Goal: Information Seeking & Learning: Learn about a topic

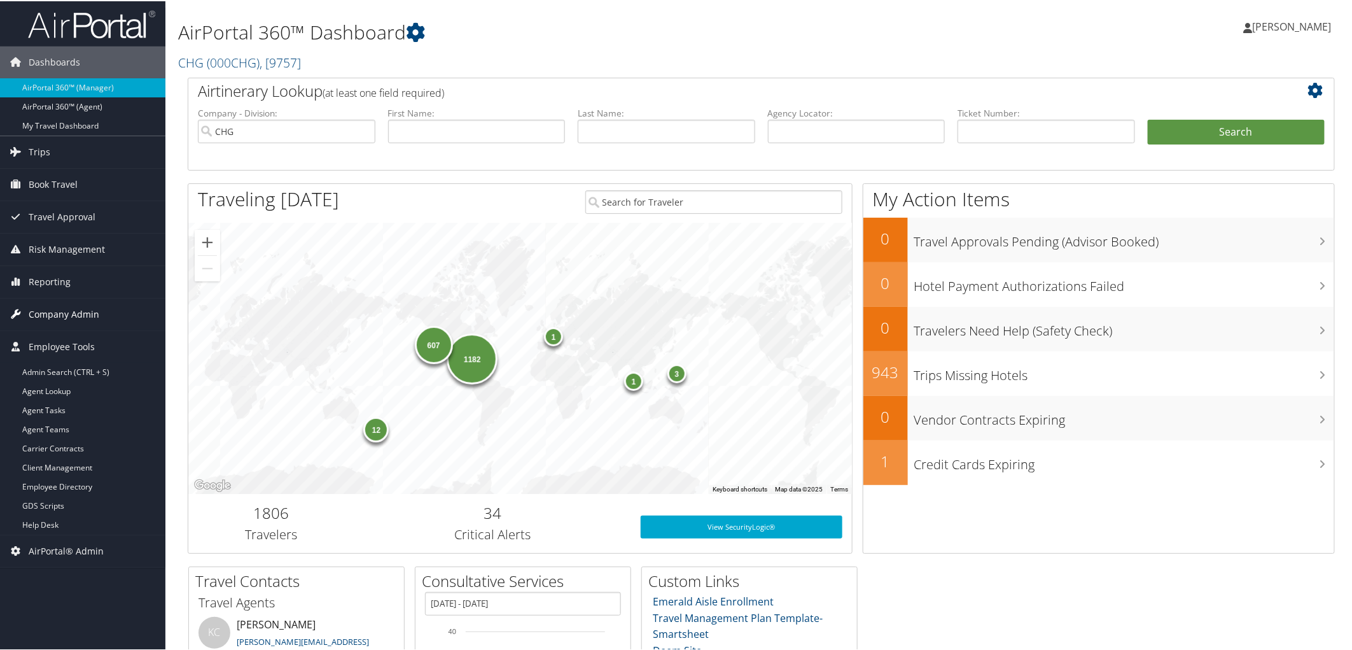
click at [85, 310] on span "Company Admin" at bounding box center [64, 313] width 71 height 32
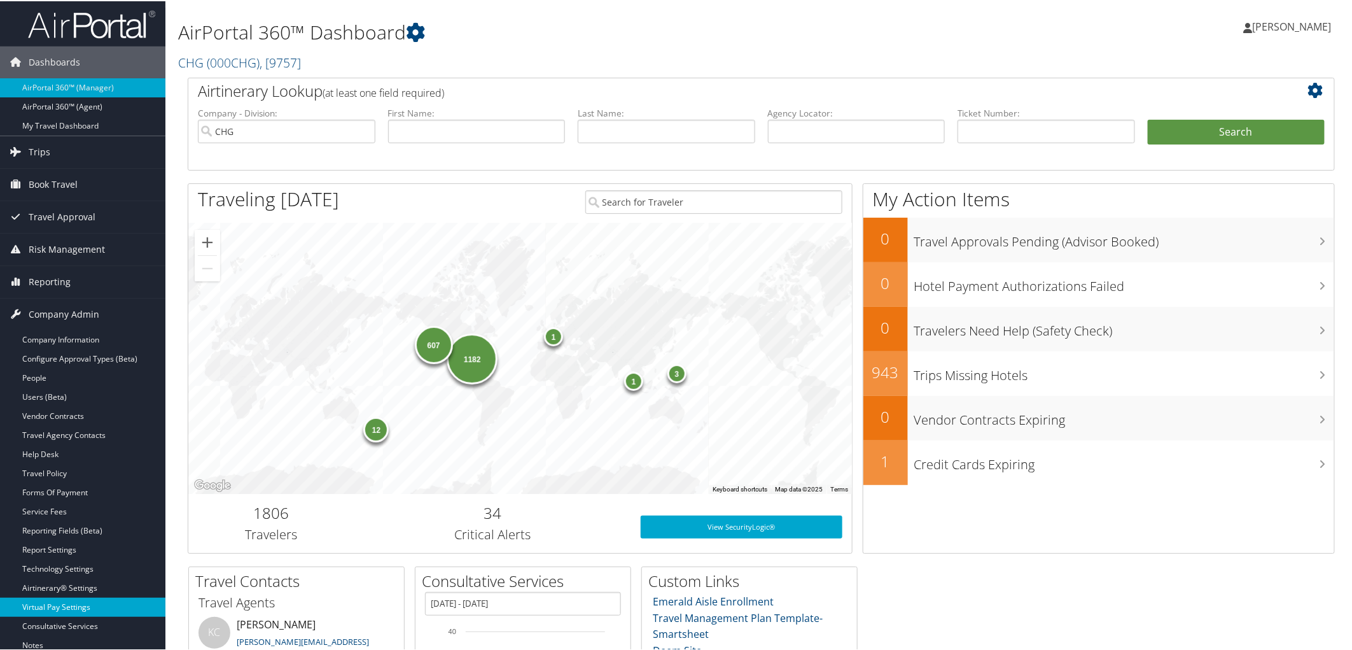
scroll to position [71, 0]
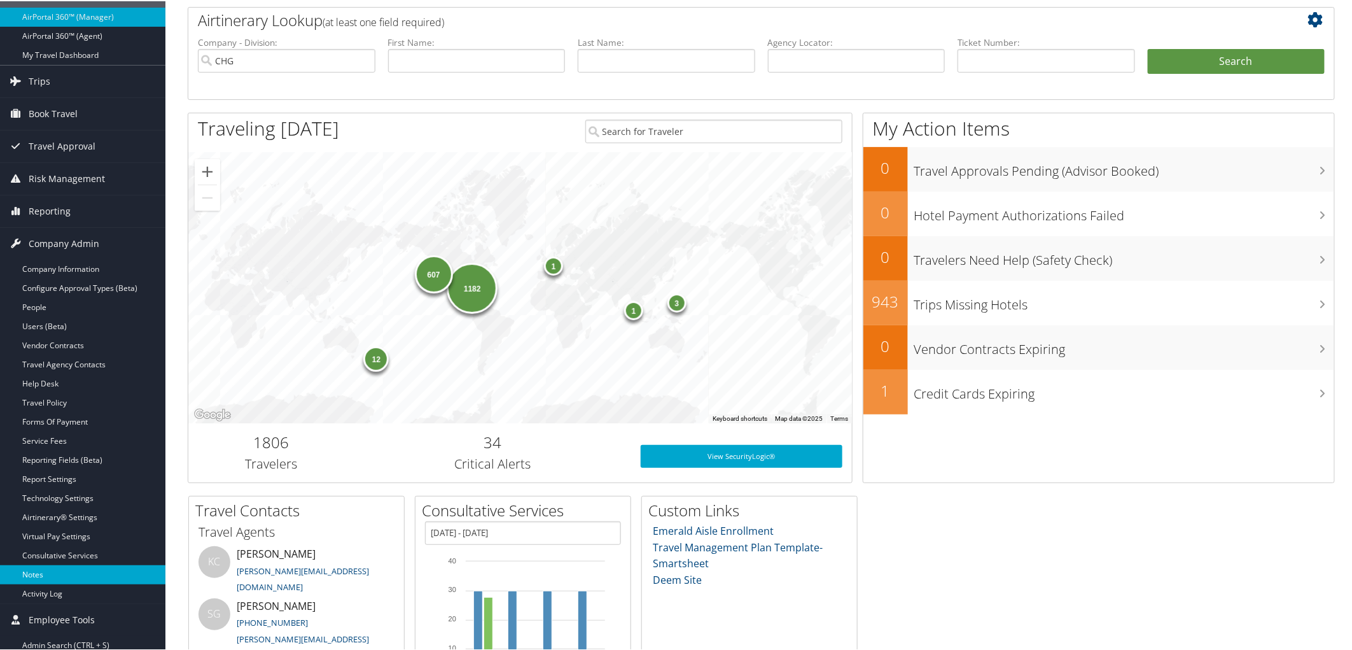
click at [41, 577] on link "Notes" at bounding box center [82, 573] width 165 height 19
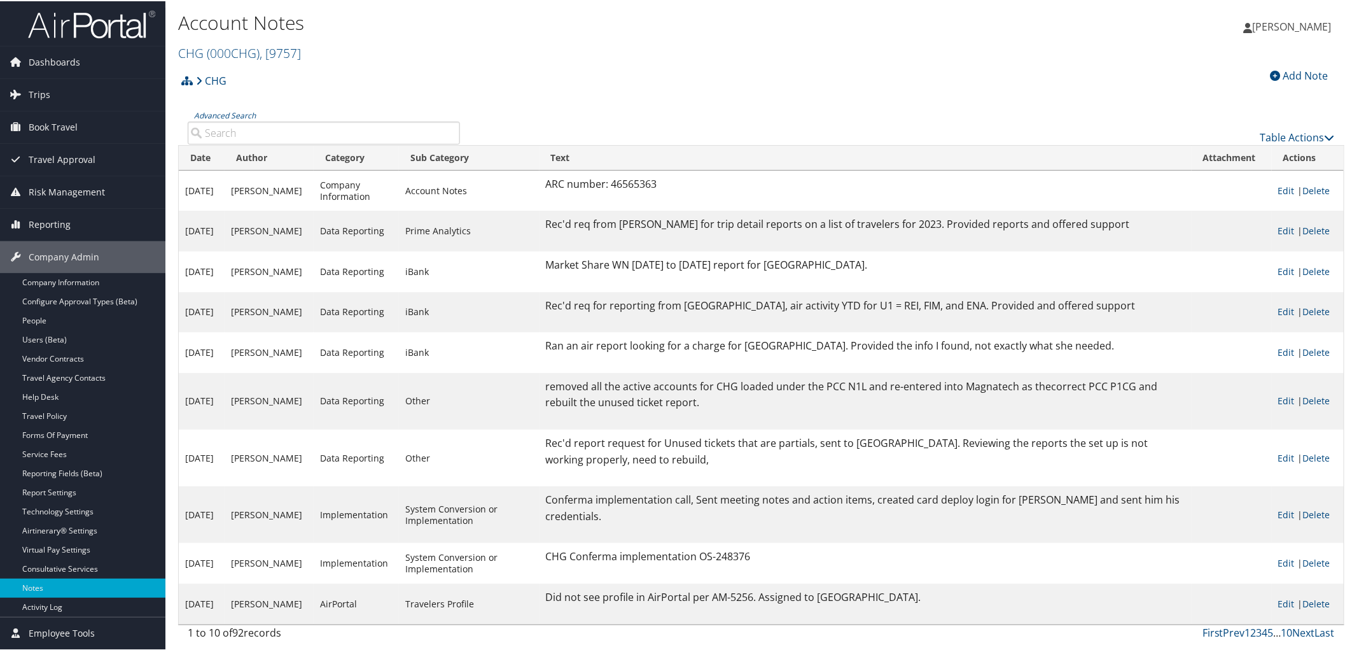
click at [308, 48] on h2 "CHG ( 000CHG ) , [ 9757 ]" at bounding box center [567, 51] width 778 height 22
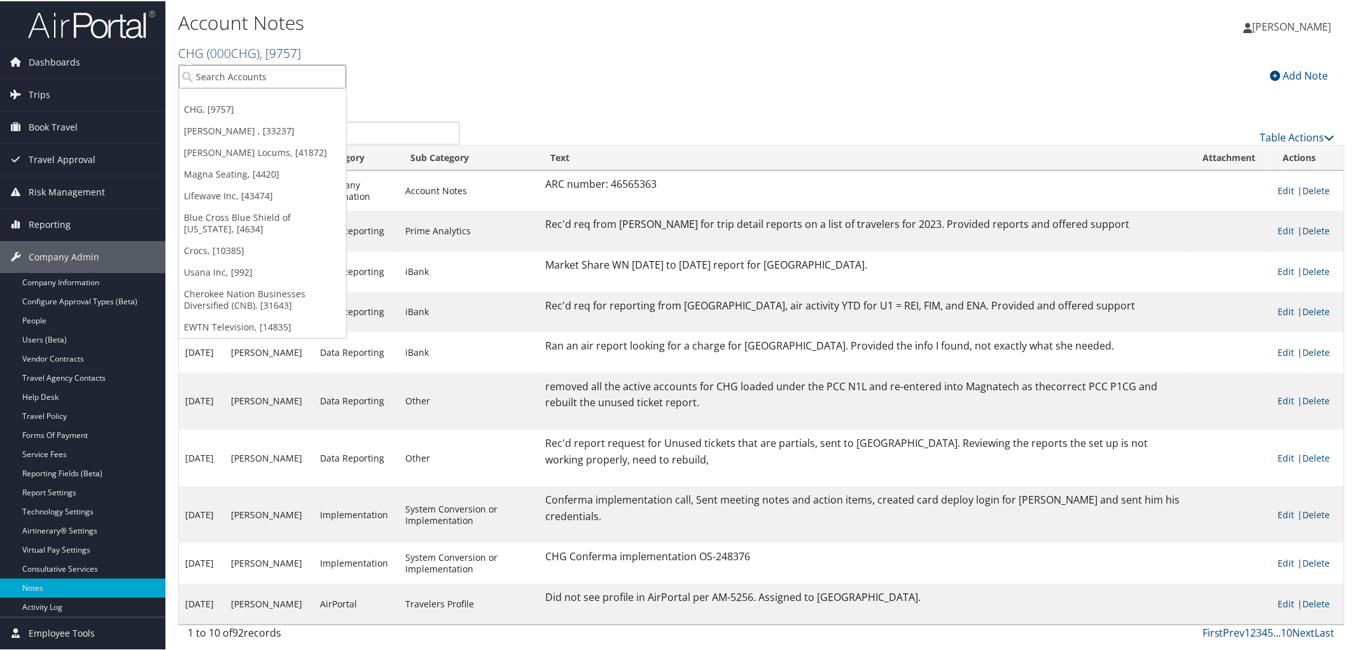
click at [291, 72] on input "search" at bounding box center [262, 76] width 167 height 24
type input "uva"
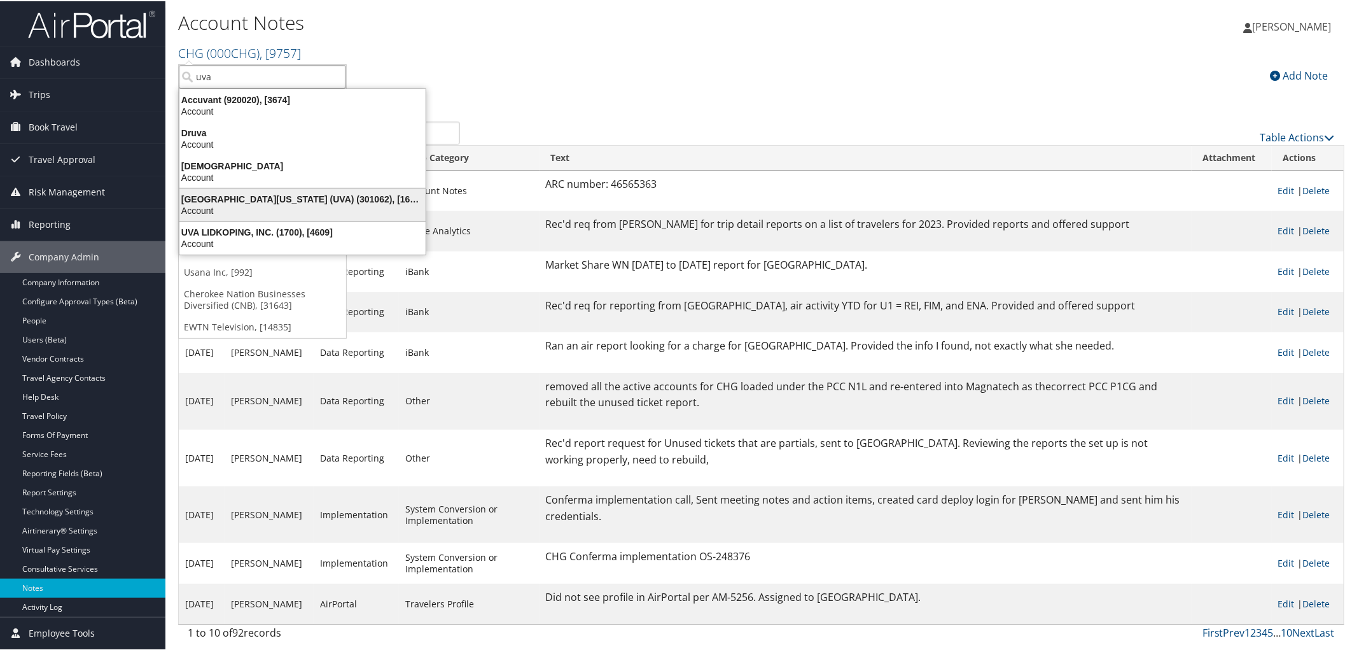
click at [280, 199] on div "University of Virginia (UVA) (301062), [16863]" at bounding box center [303, 197] width 262 height 11
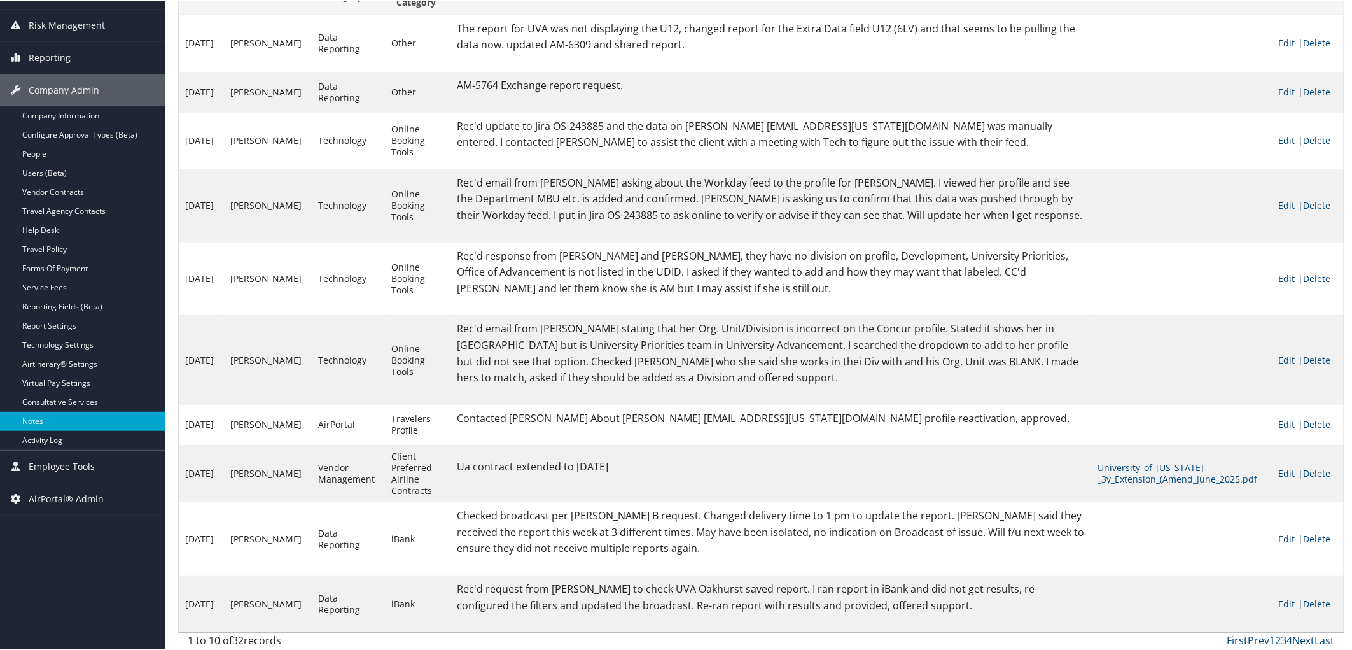
scroll to position [170, 0]
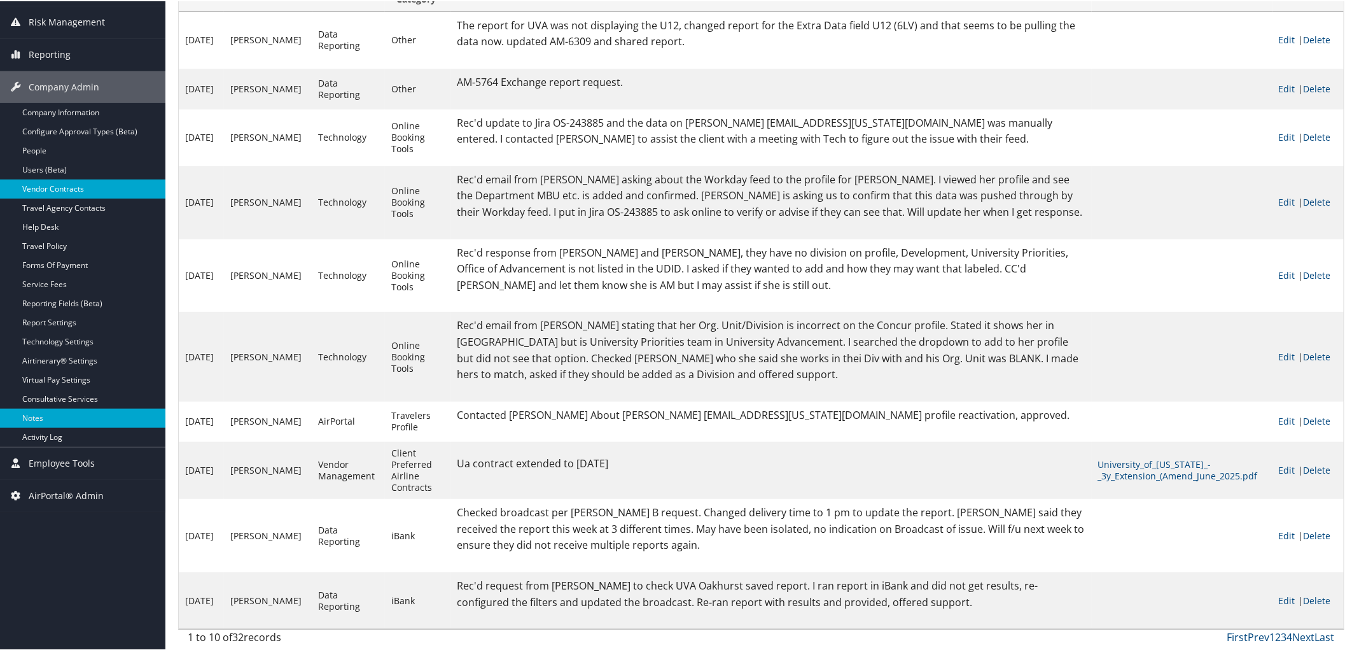
click at [68, 193] on link "Vendor Contracts" at bounding box center [82, 187] width 165 height 19
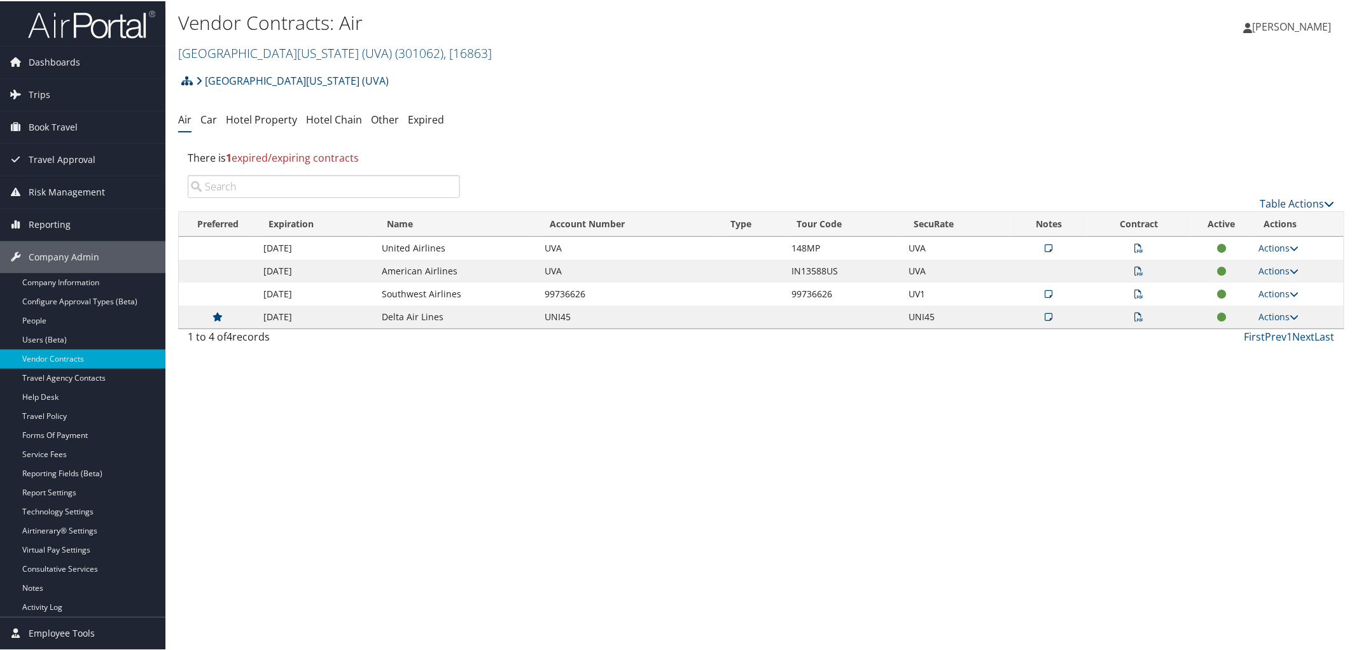
click at [1046, 246] on icon at bounding box center [1050, 246] width 8 height 9
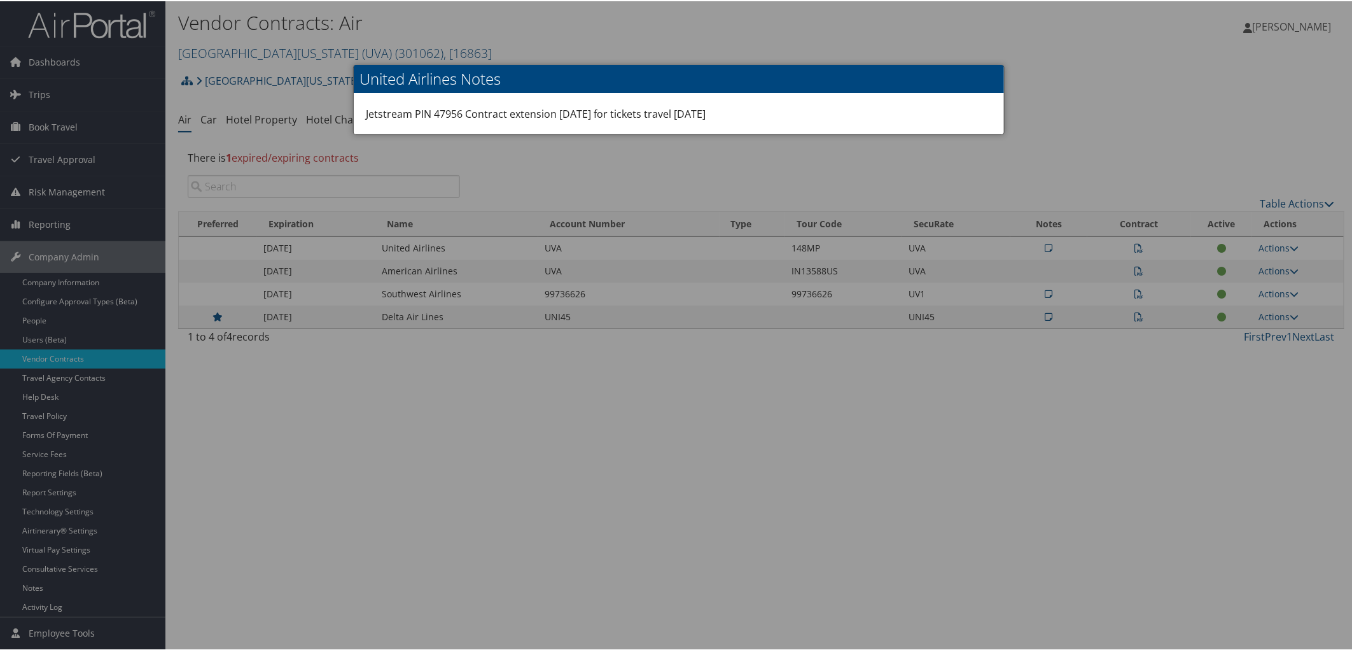
click at [80, 377] on div at bounding box center [679, 325] width 1358 height 650
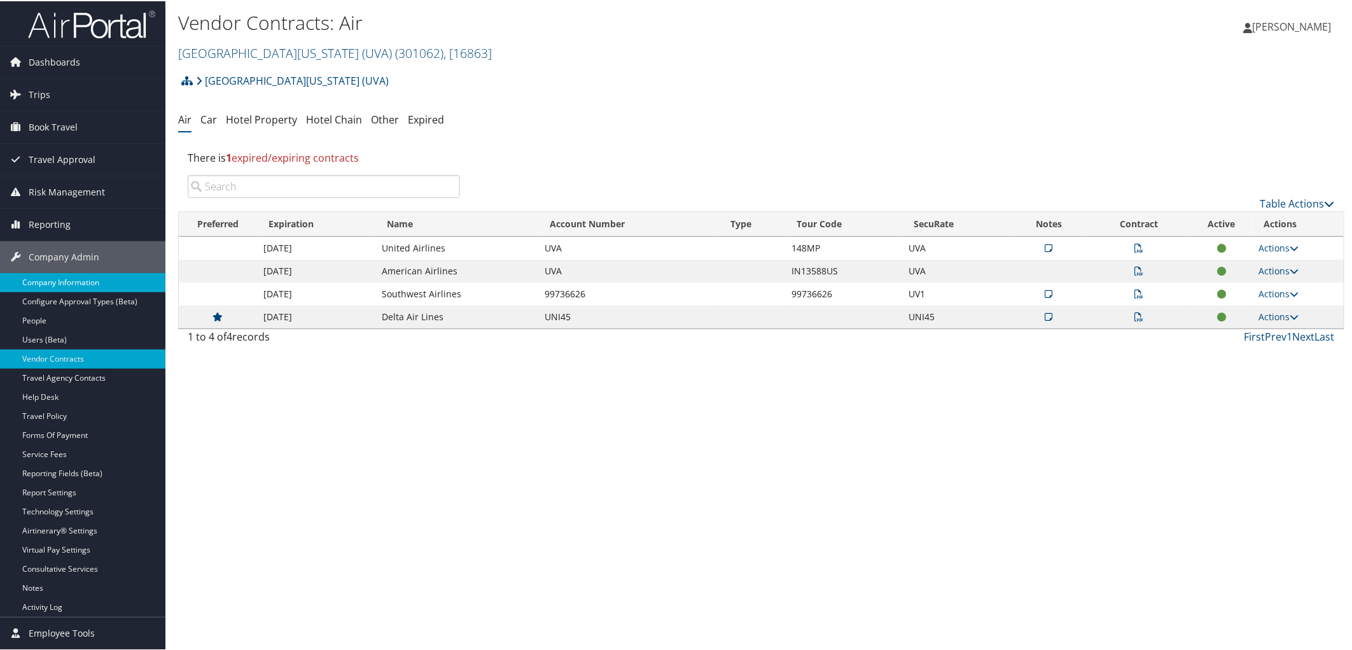
click at [45, 279] on link "Company Information" at bounding box center [82, 281] width 165 height 19
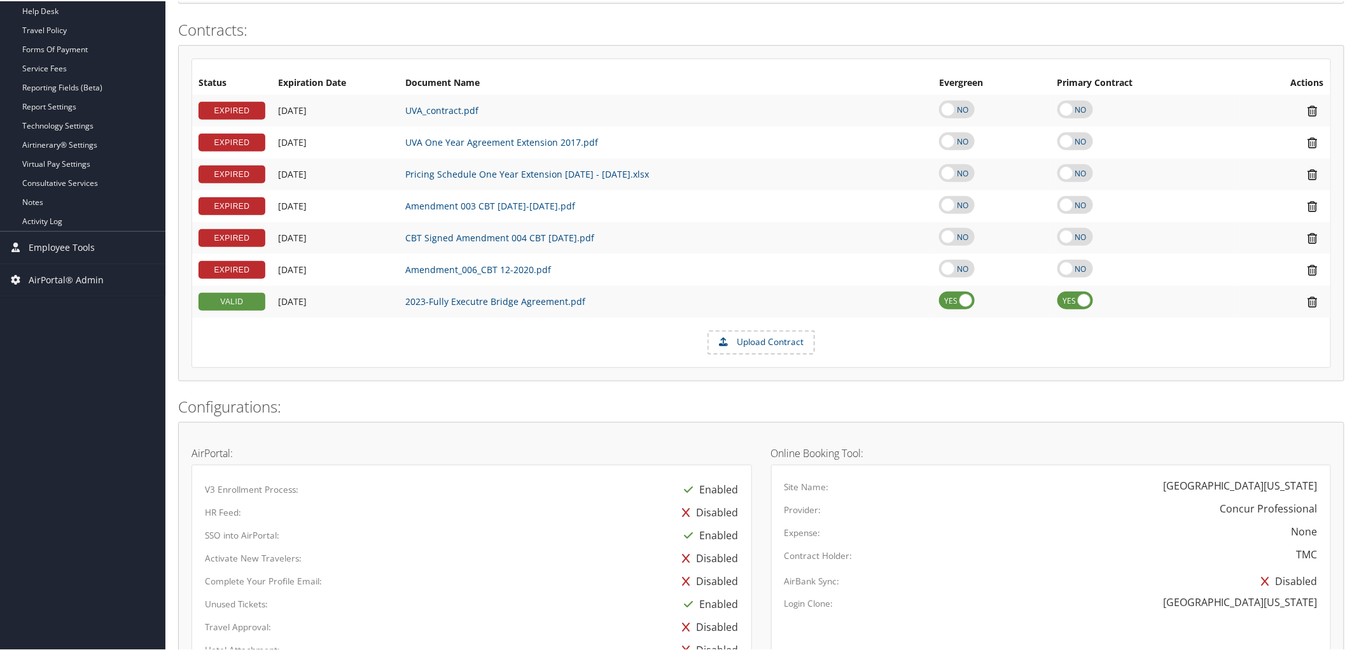
scroll to position [321, 0]
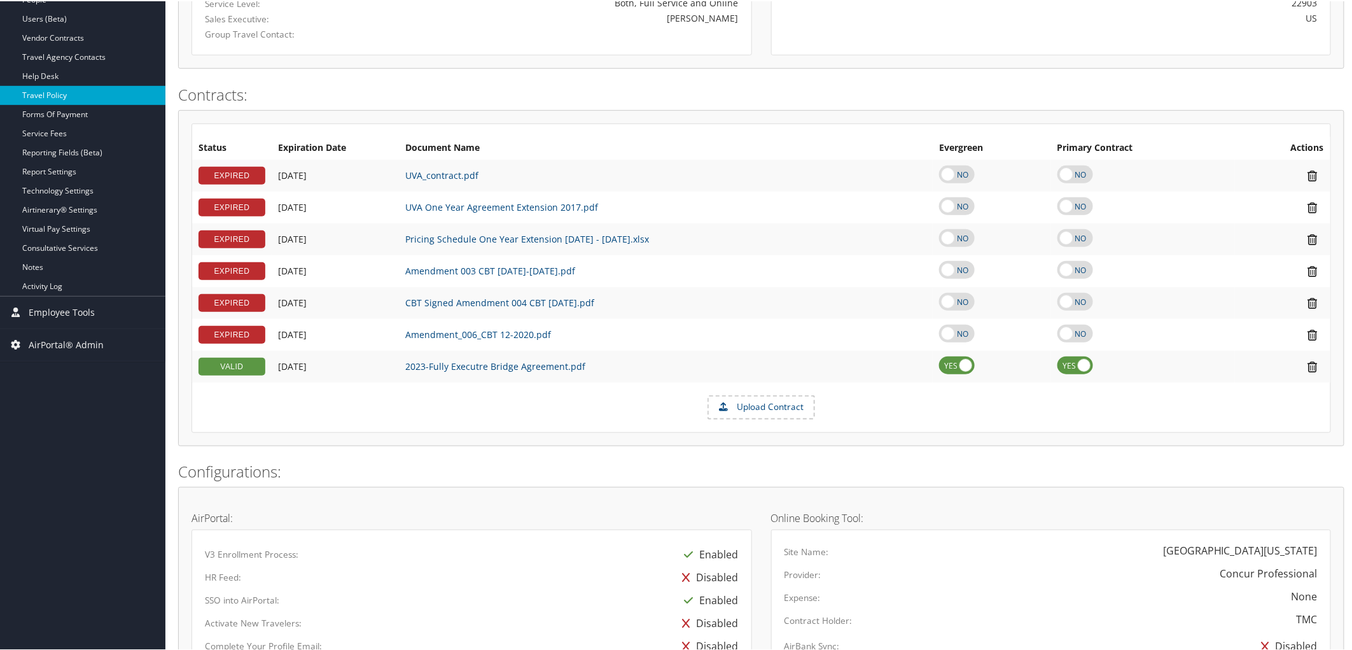
click at [46, 98] on link "Travel Policy" at bounding box center [82, 94] width 165 height 19
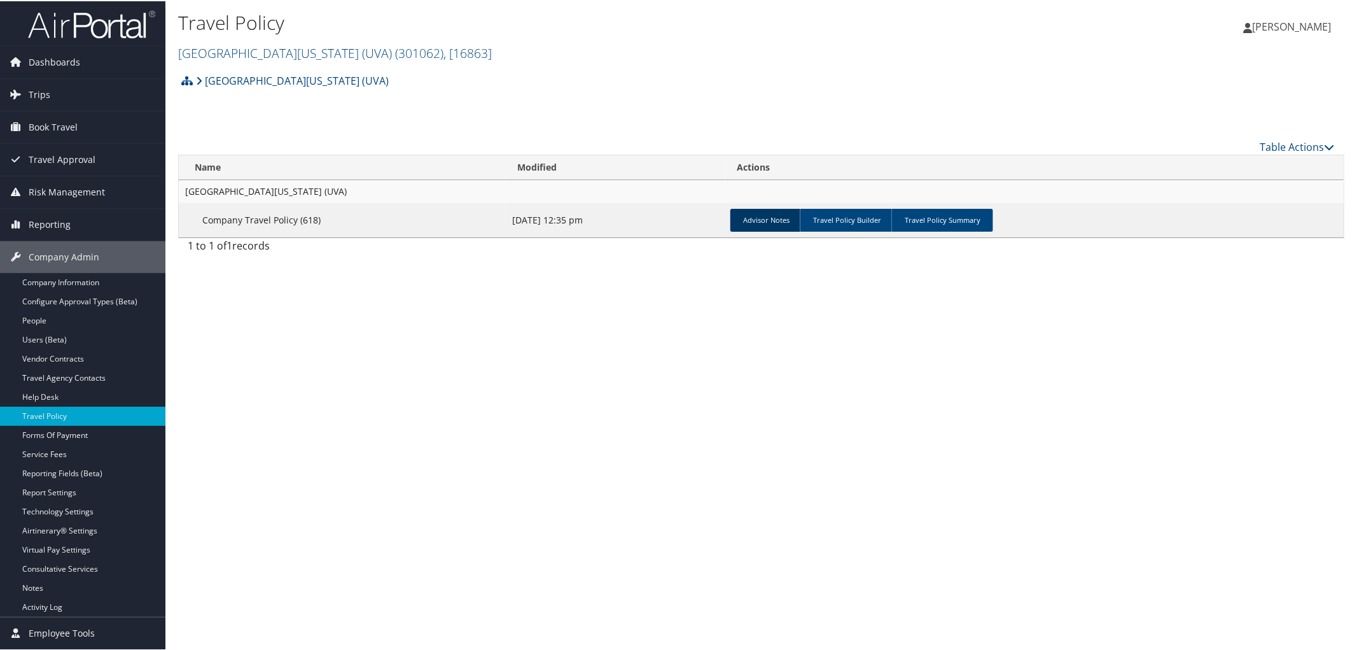
click at [773, 219] on link "Advisor Notes" at bounding box center [767, 218] width 72 height 23
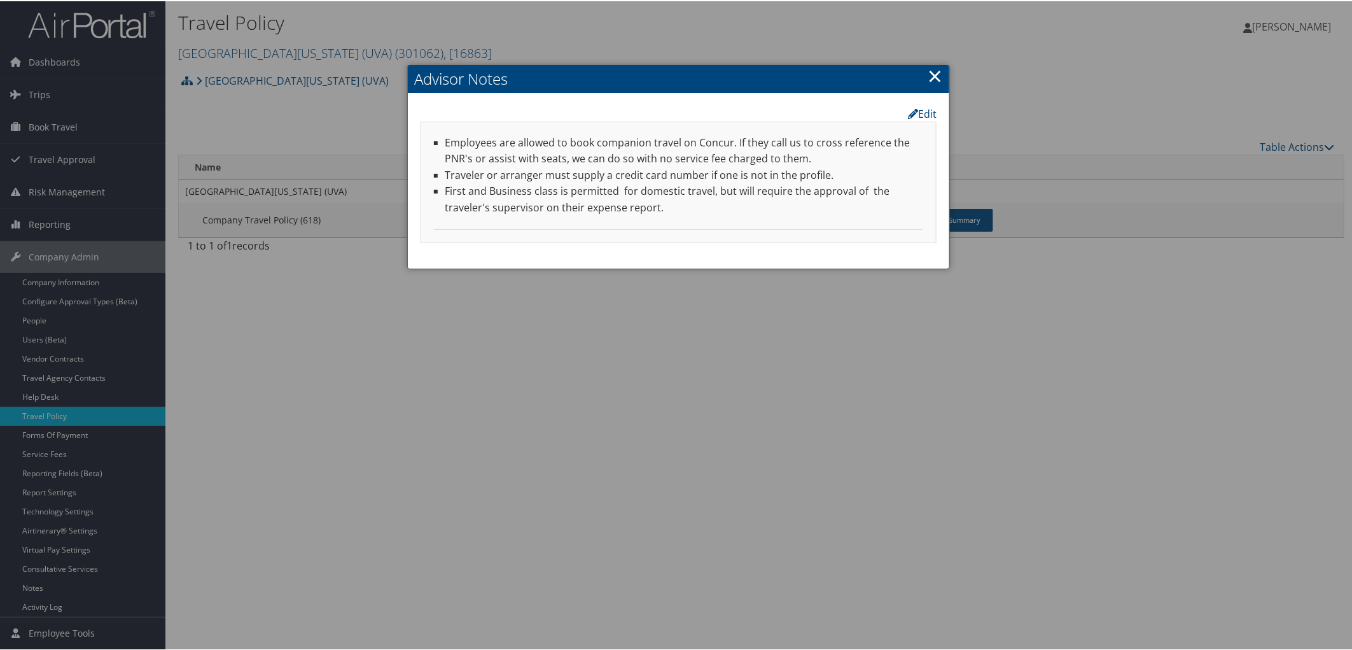
click at [766, 306] on div at bounding box center [679, 325] width 1358 height 650
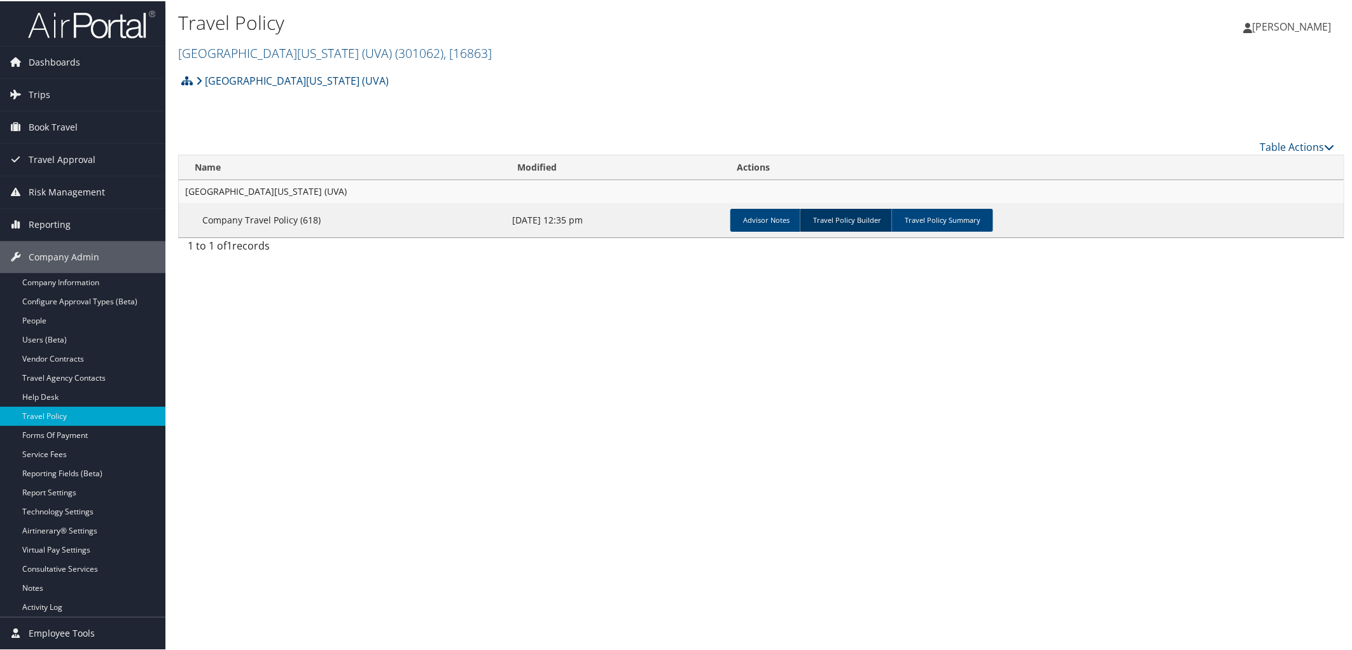
click at [831, 221] on link "Travel Policy Builder" at bounding box center [847, 218] width 94 height 23
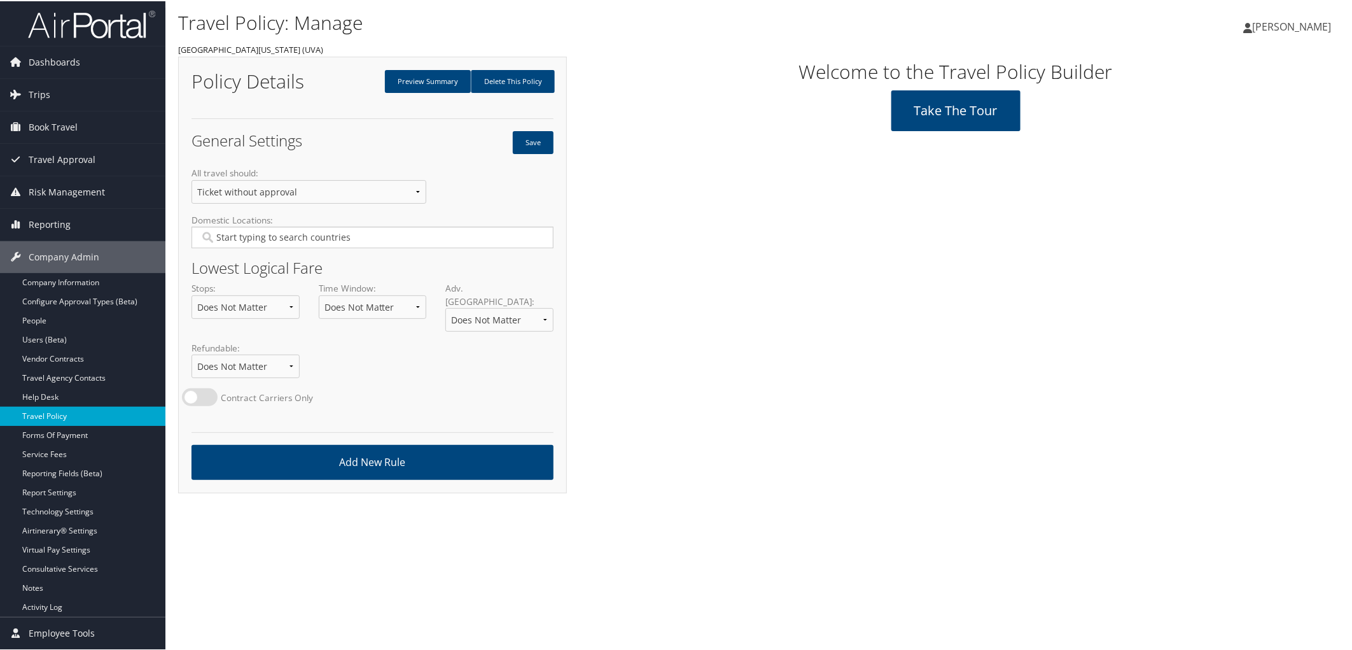
click at [66, 423] on link "Travel Policy" at bounding box center [82, 414] width 165 height 19
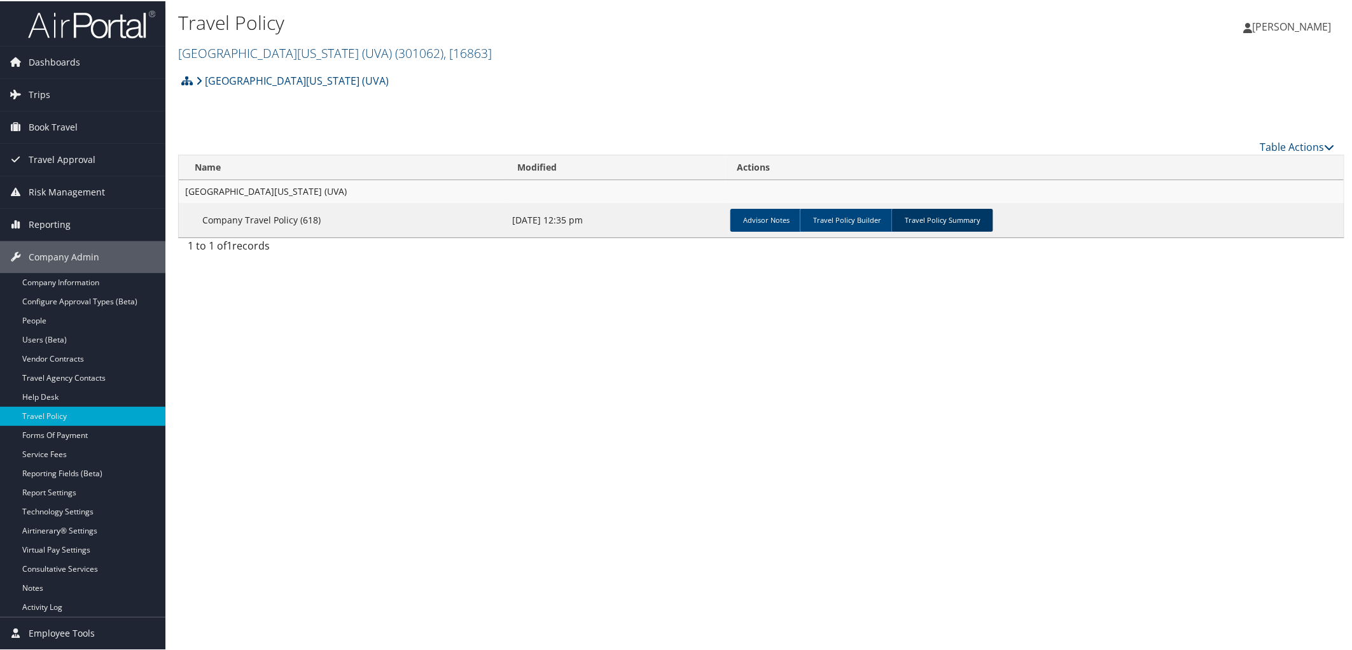
click at [936, 218] on link "Travel Policy Summary" at bounding box center [943, 218] width 102 height 23
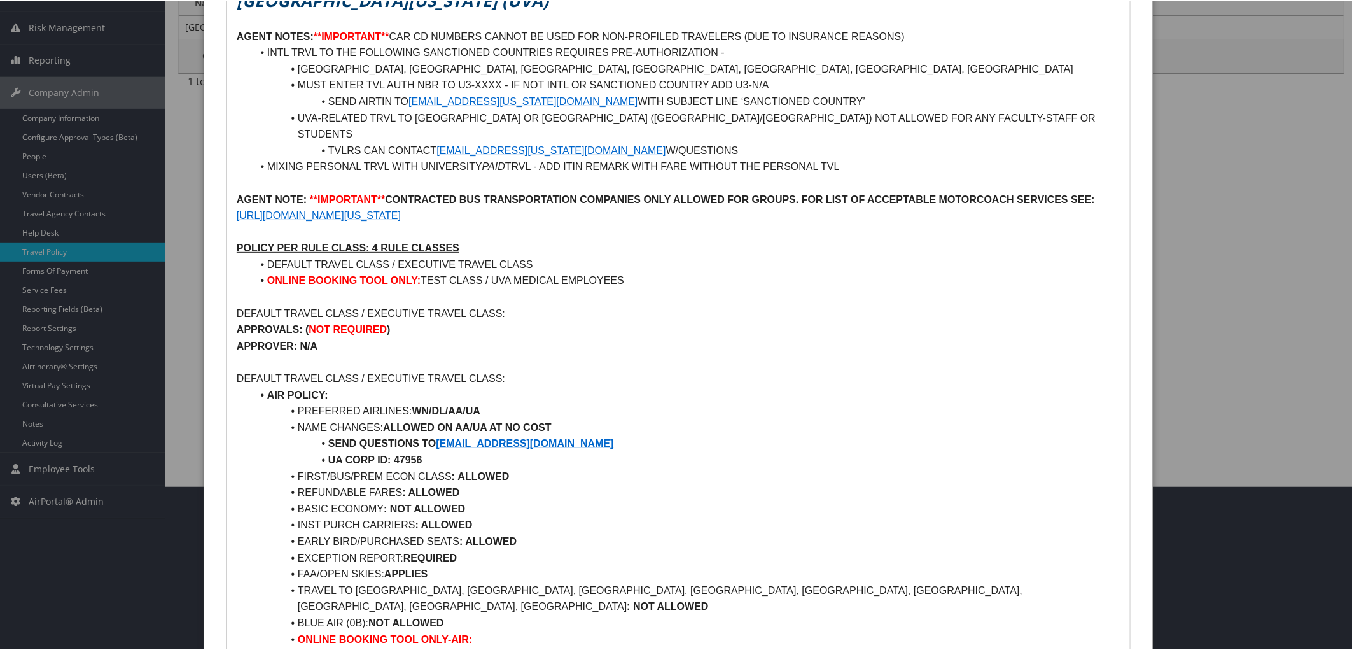
scroll to position [260, 0]
